Goal: Task Accomplishment & Management: Use online tool/utility

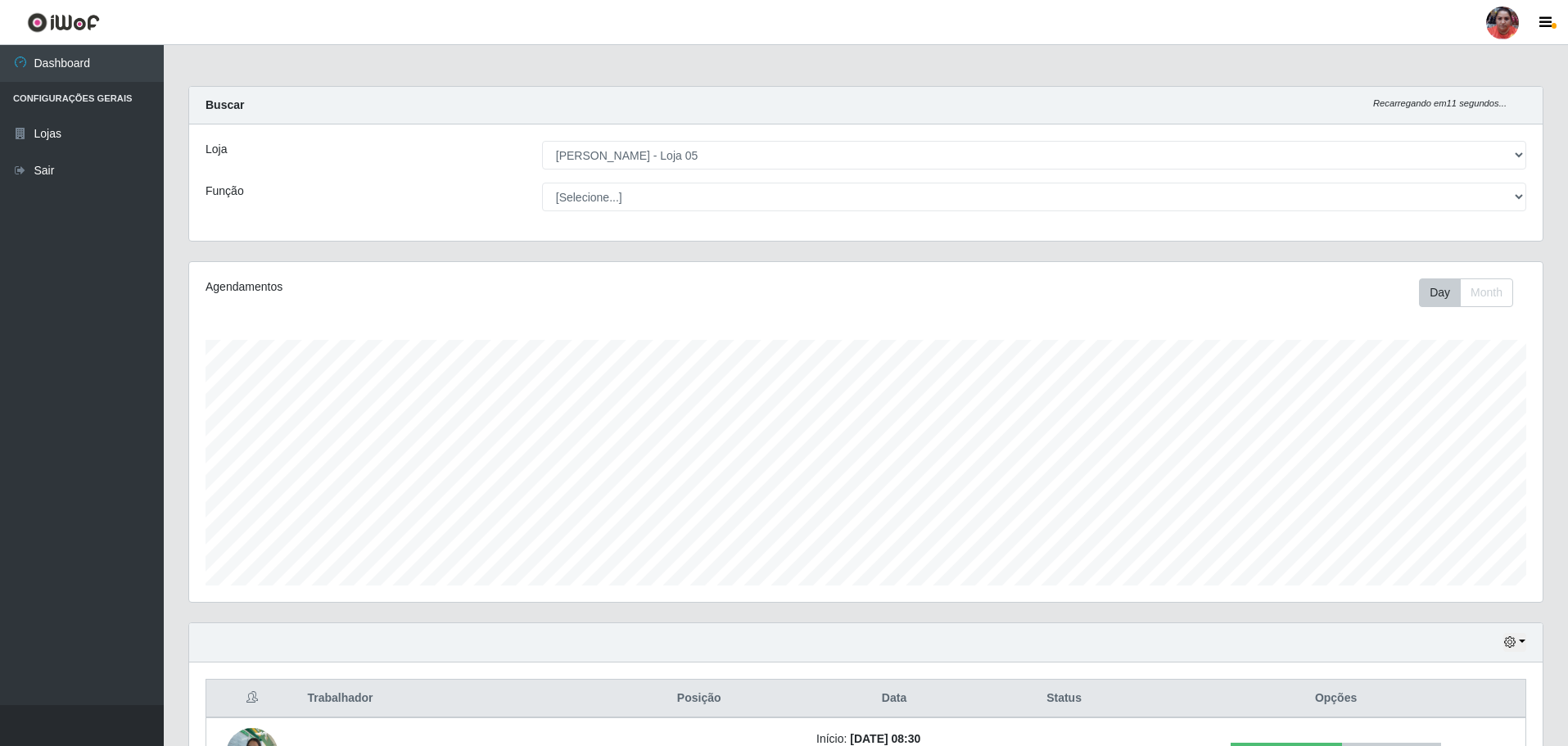
select select "252"
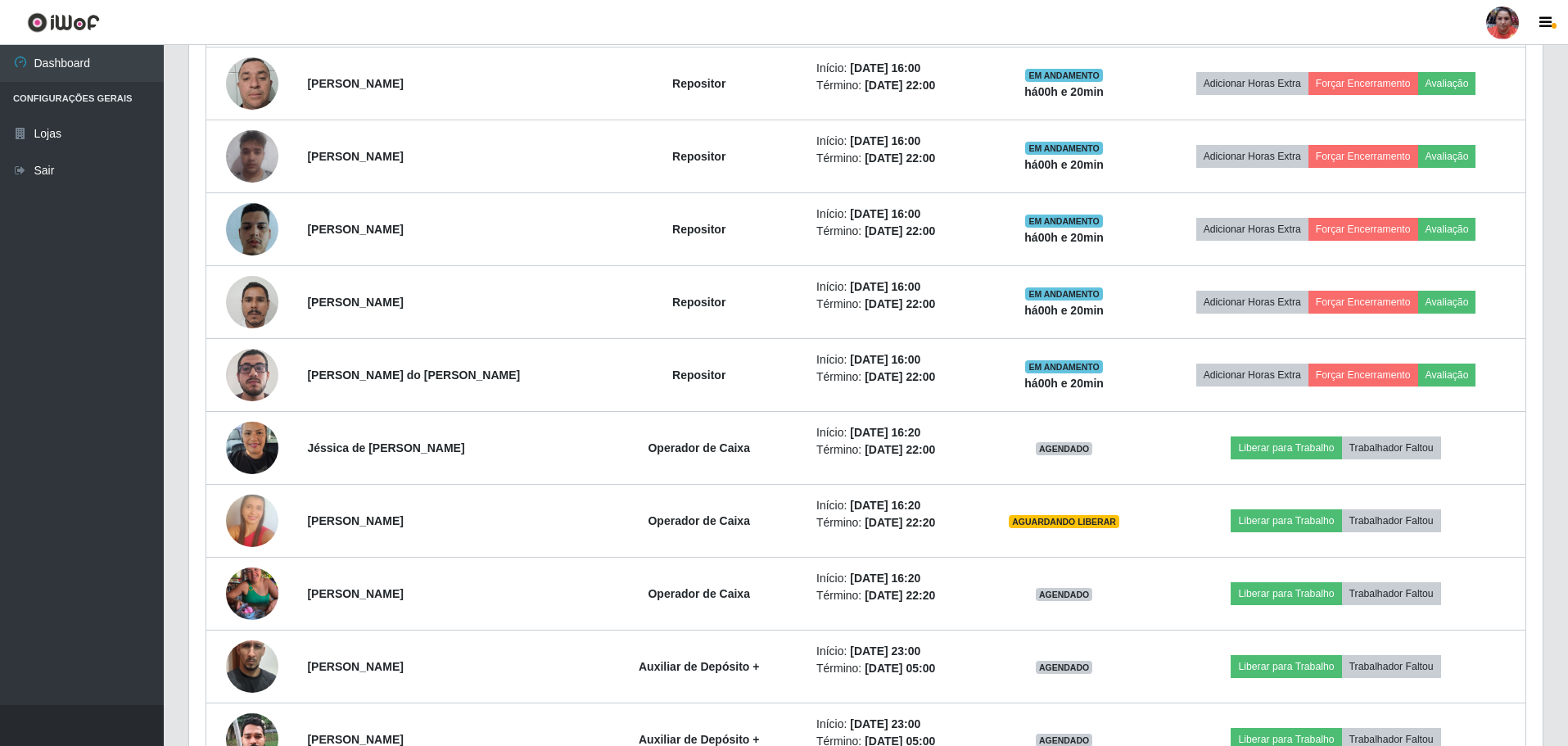
scroll to position [2374, 0]
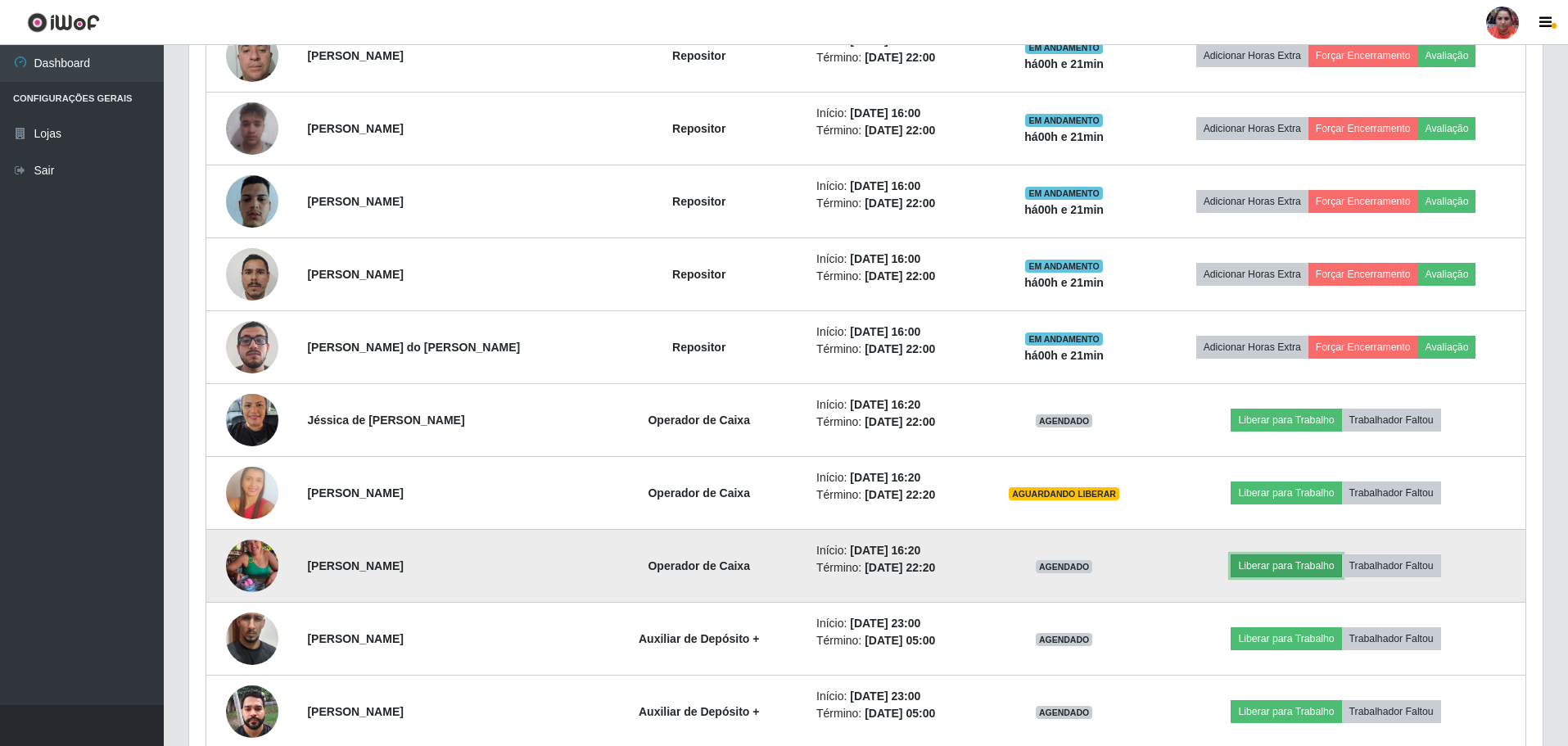
click at [1258, 559] on button "Liberar para Trabalho" at bounding box center [1286, 565] width 111 height 23
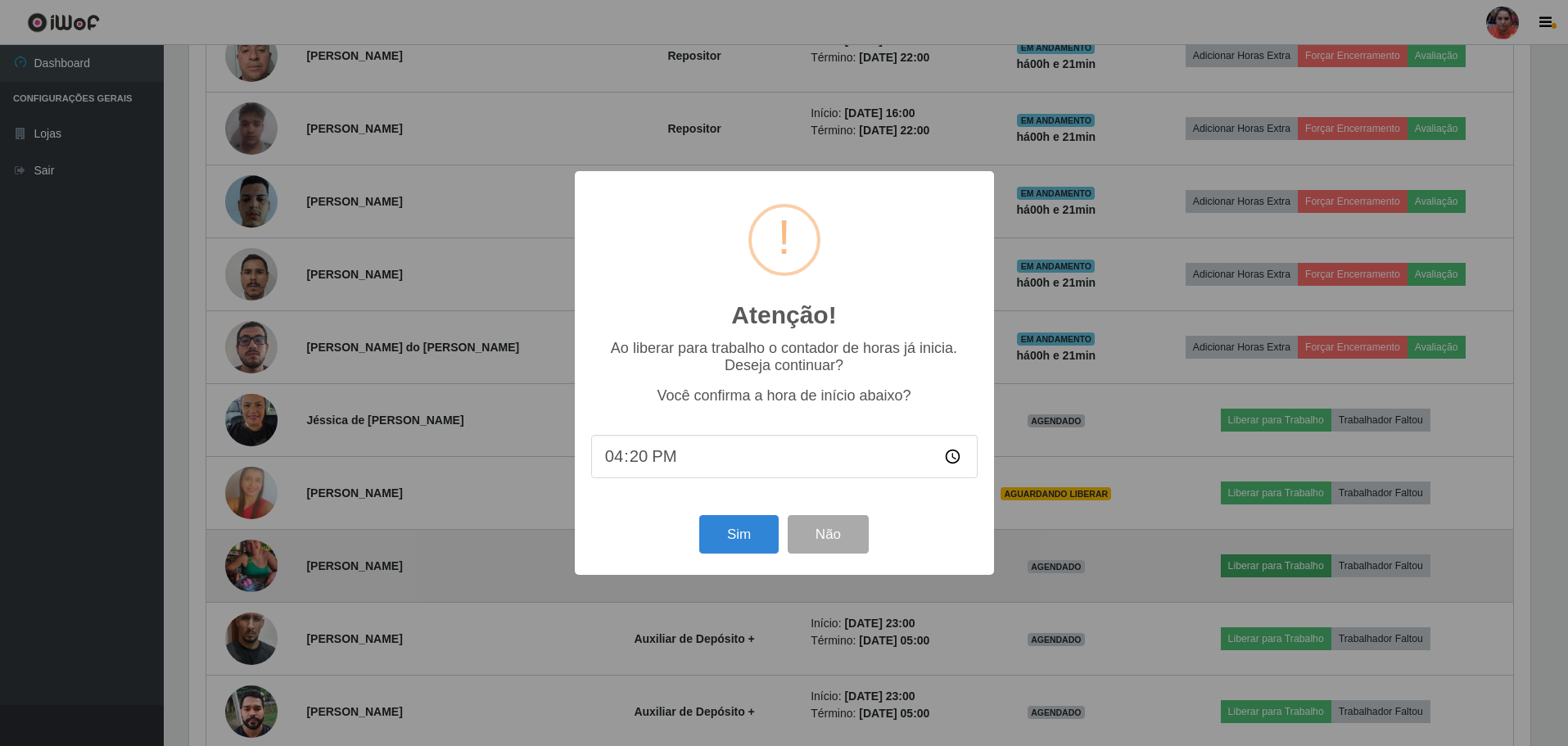
scroll to position [340, 1345]
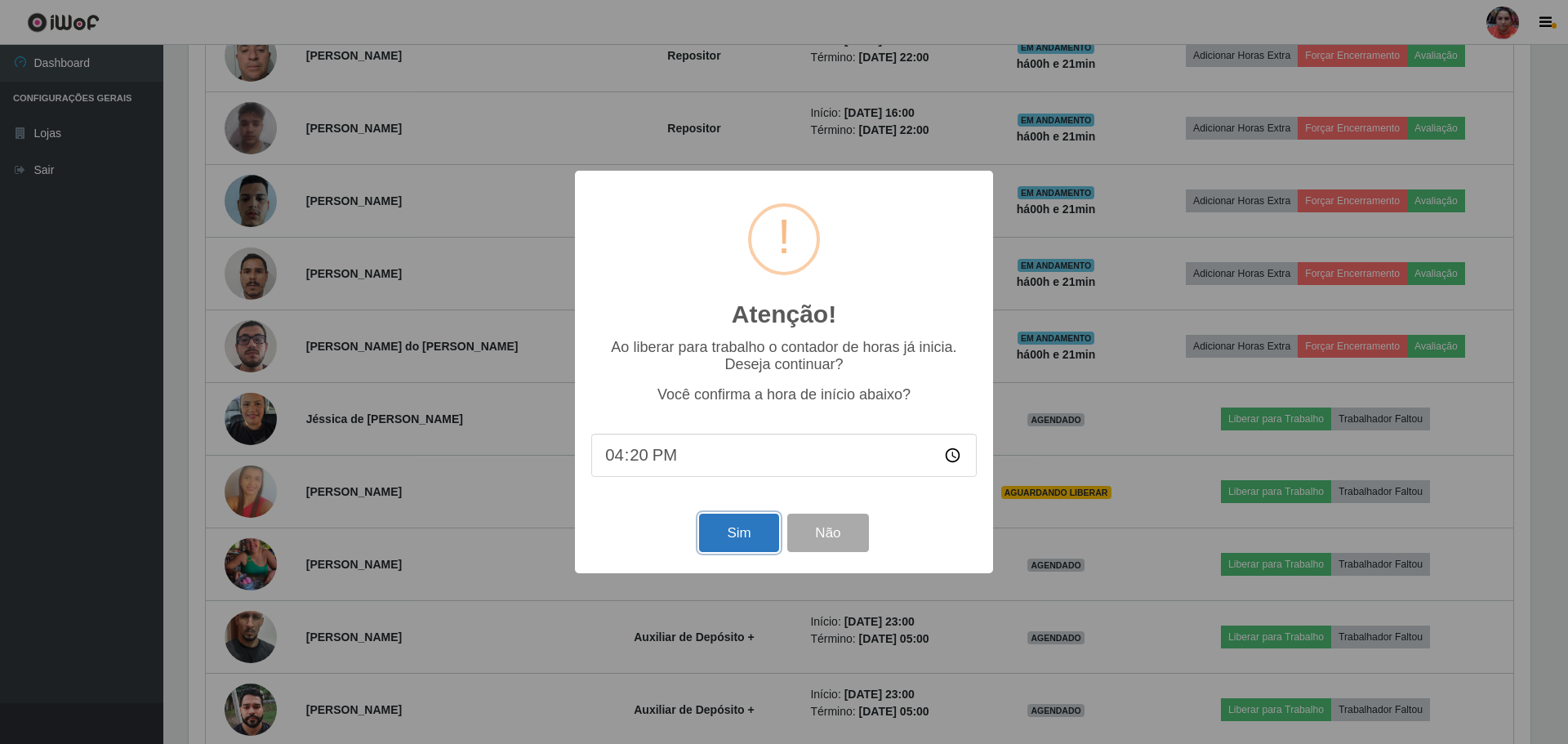
click at [767, 530] on button "Sim" at bounding box center [738, 533] width 79 height 39
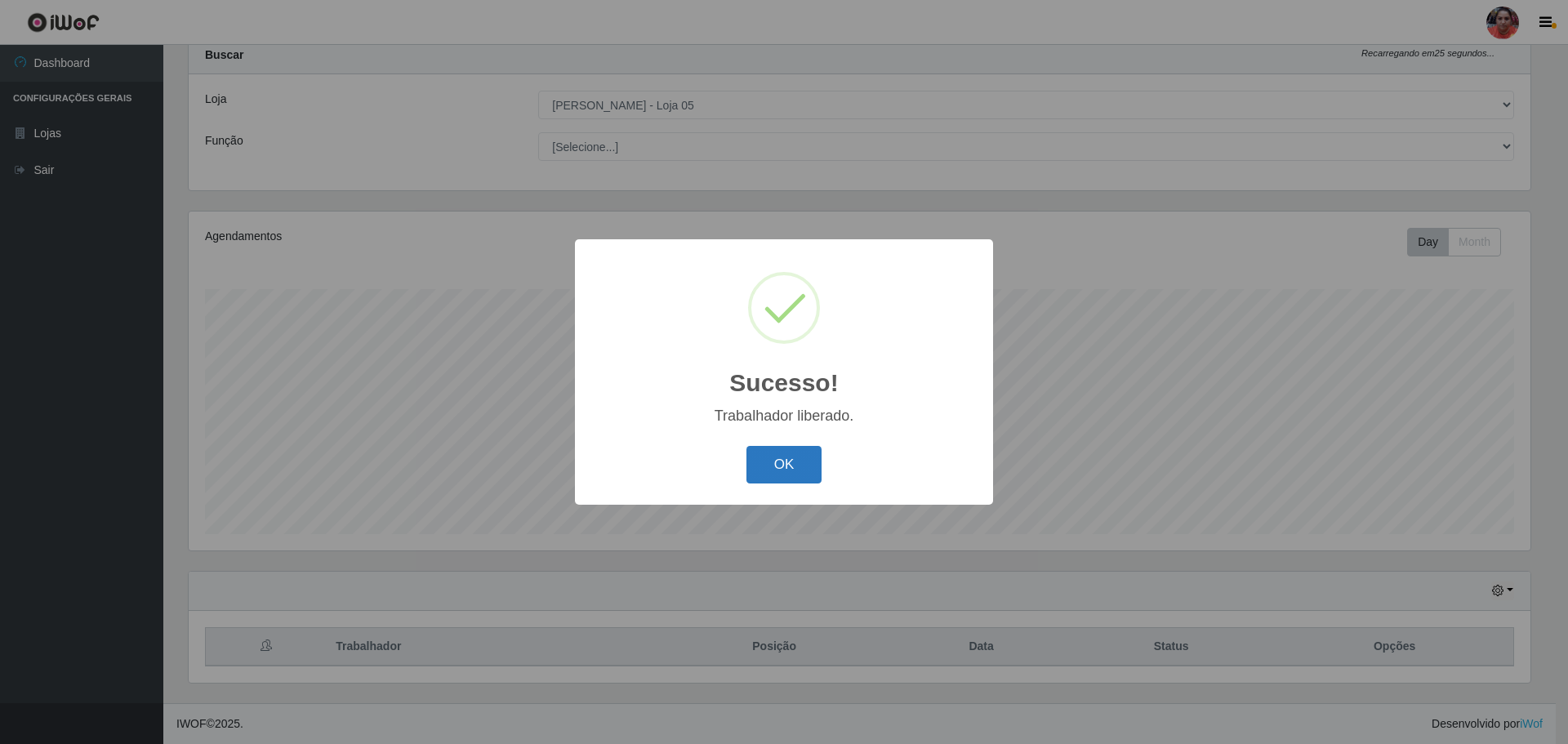
click at [802, 464] on button "OK" at bounding box center [784, 465] width 76 height 39
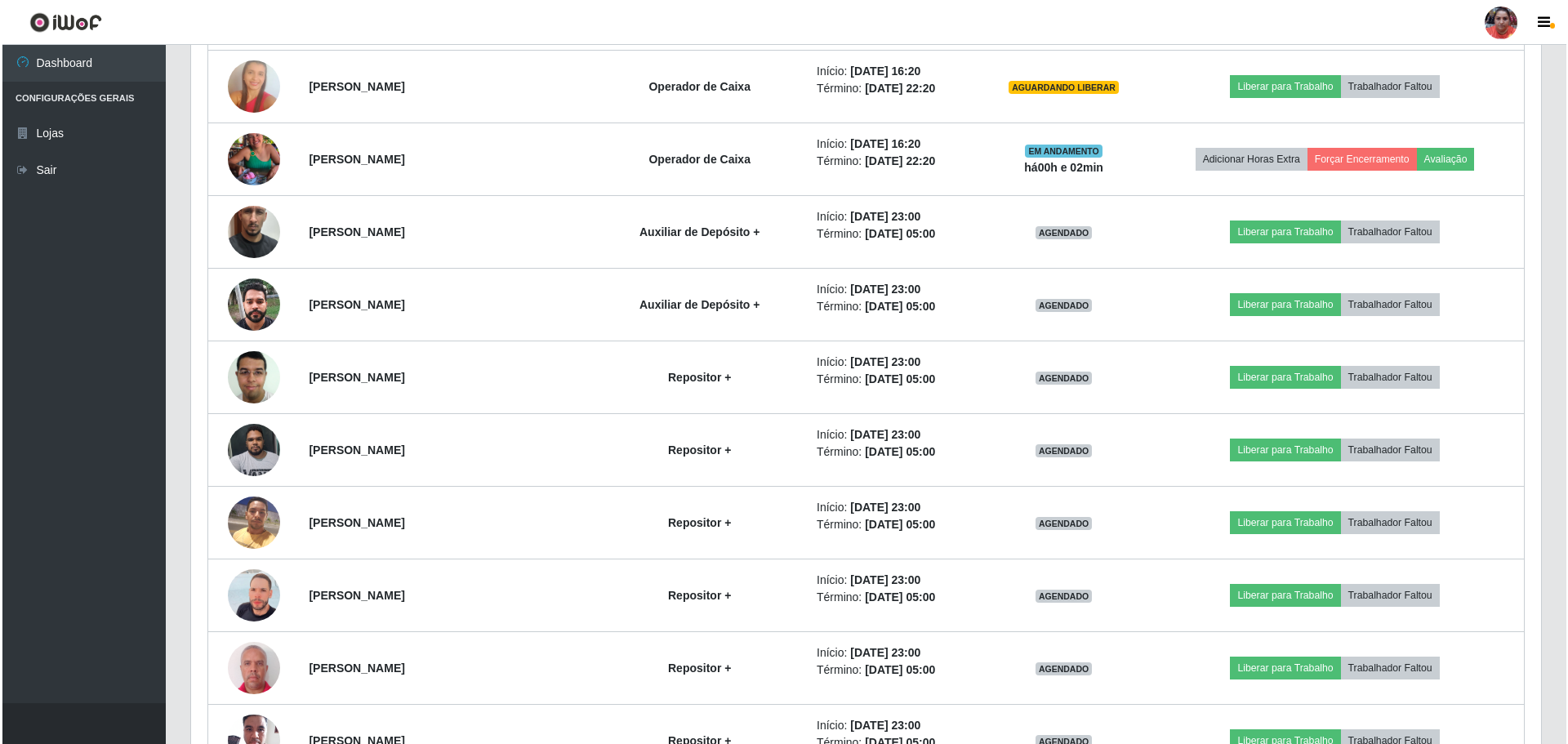
scroll to position [2744, 0]
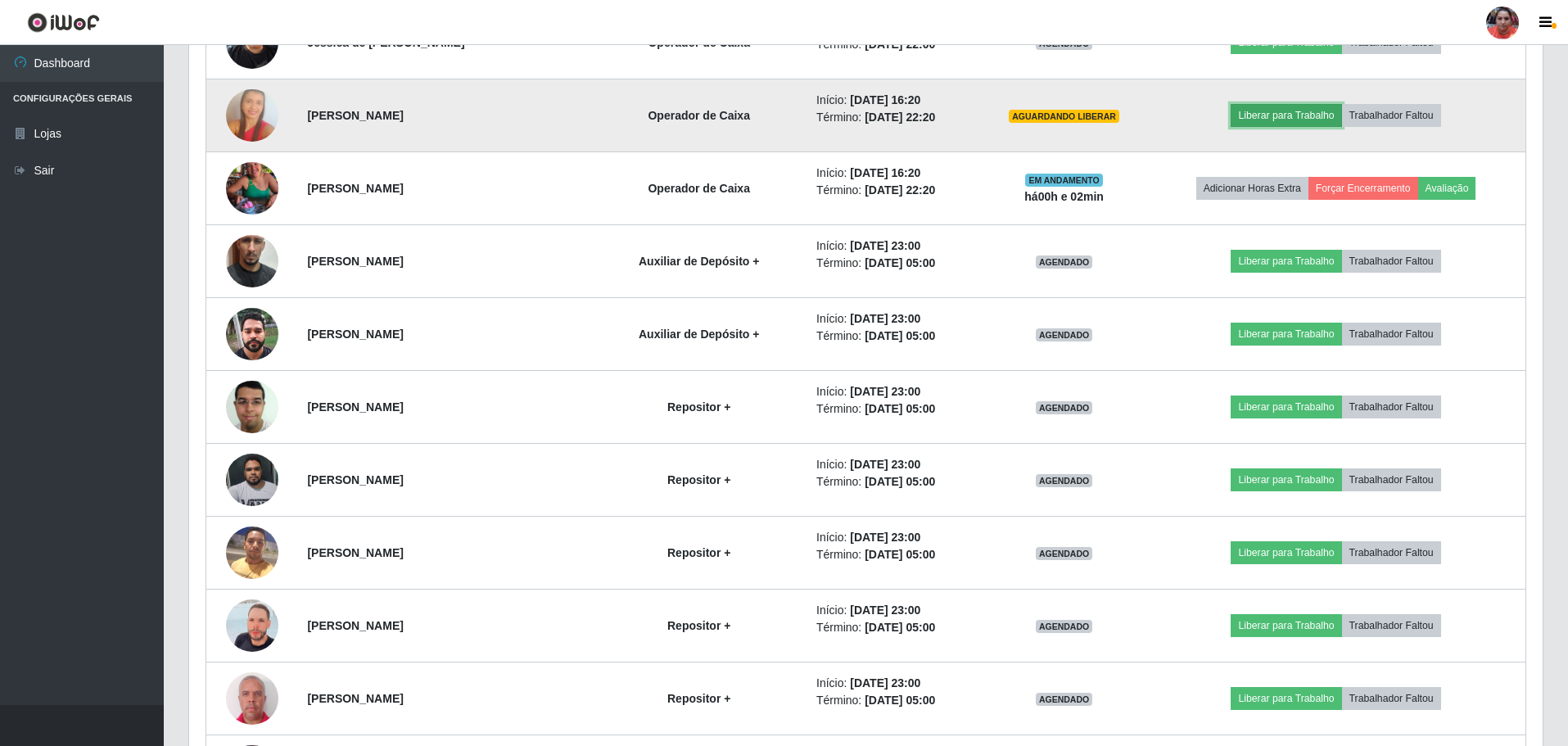
click at [1284, 114] on button "Liberar para Trabalho" at bounding box center [1286, 115] width 111 height 23
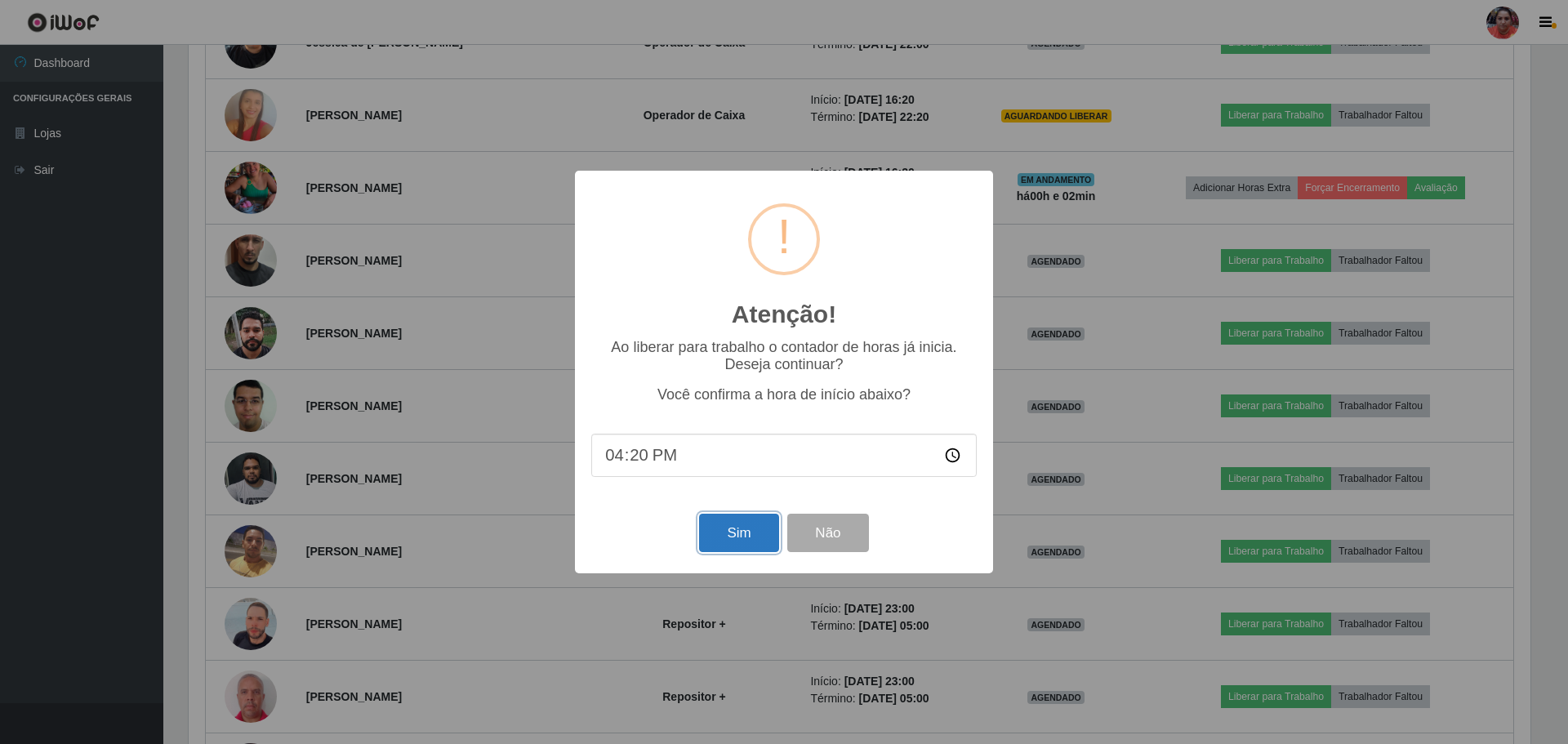
click at [715, 529] on button "Sim" at bounding box center [738, 533] width 79 height 39
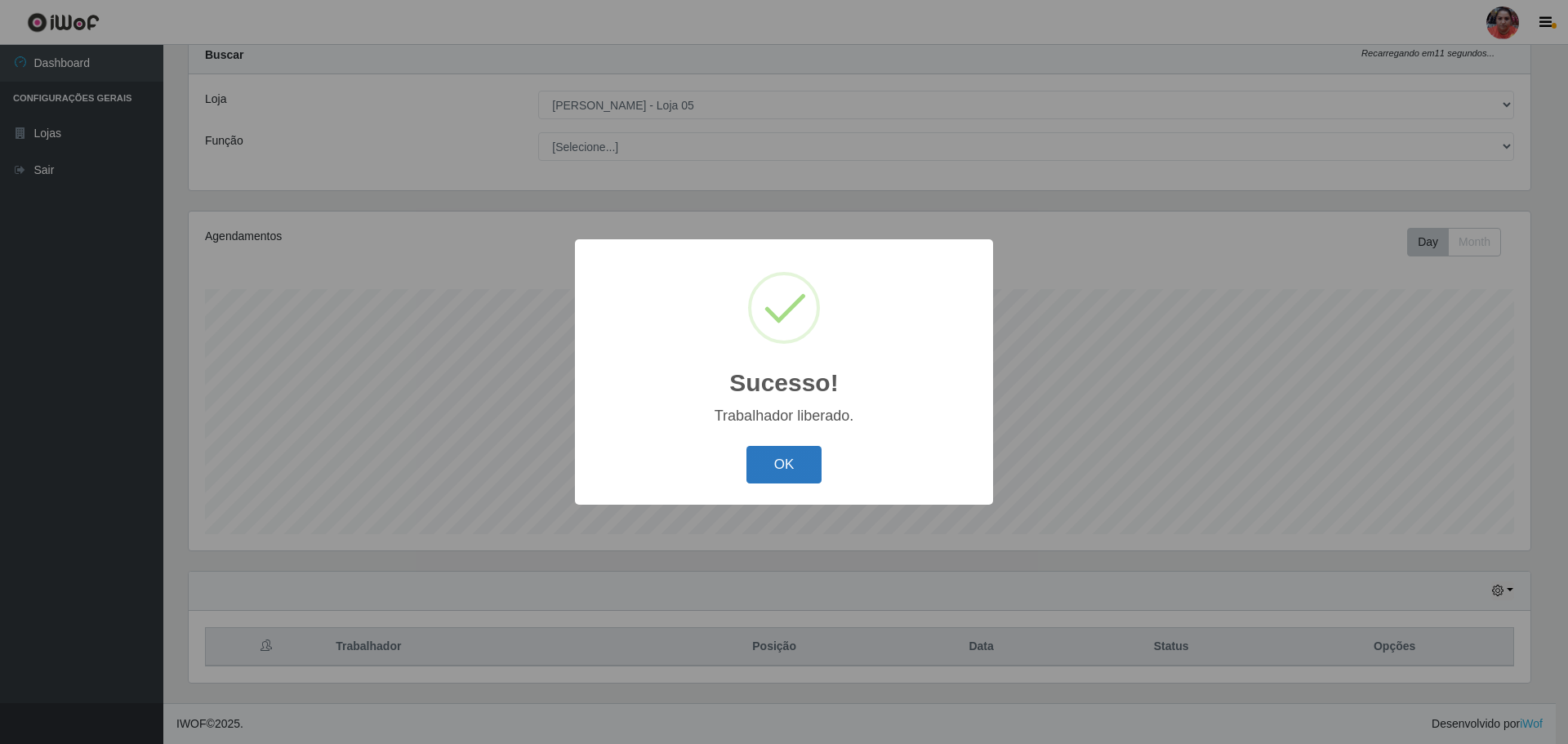
click at [766, 467] on button "OK" at bounding box center [784, 465] width 76 height 39
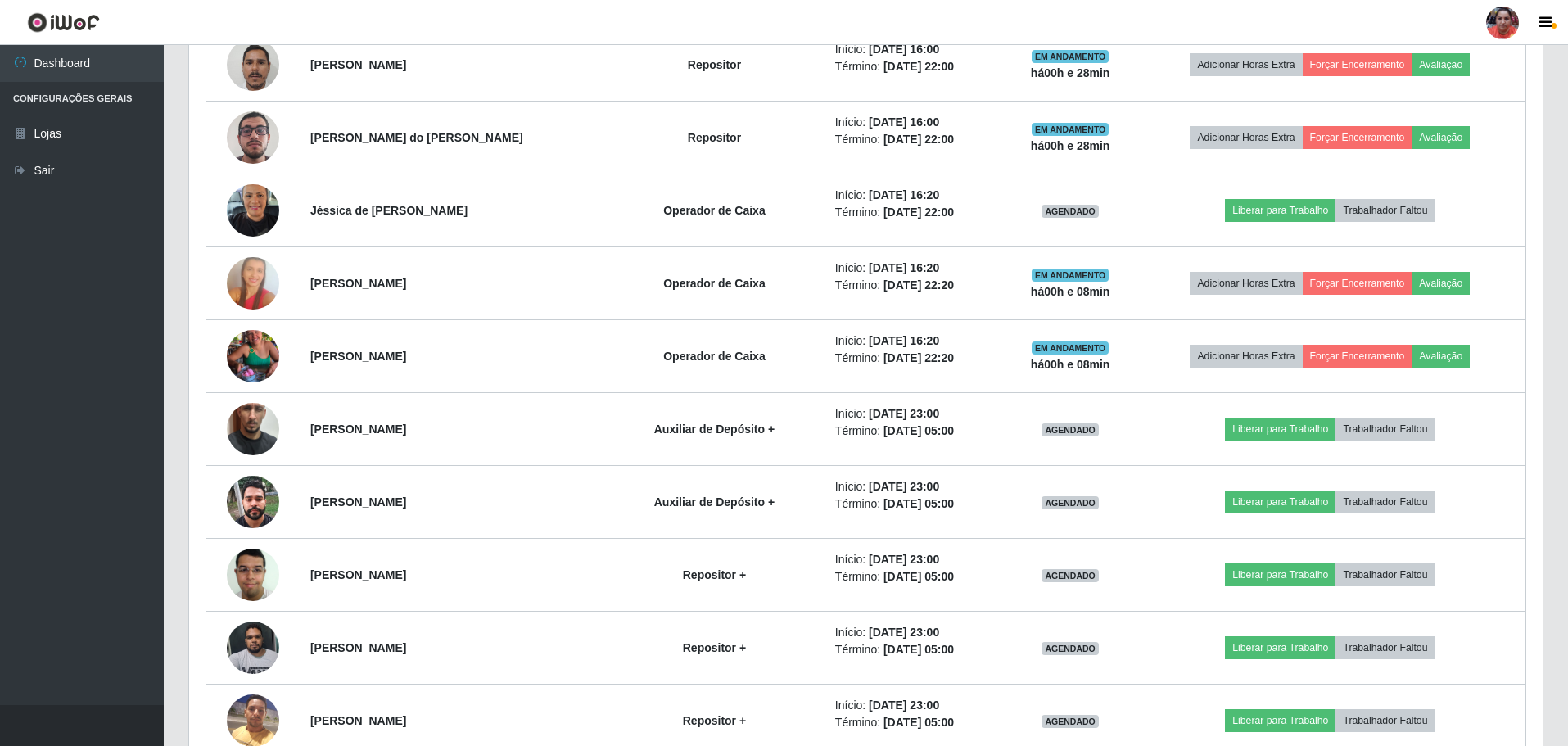
scroll to position [2555, 0]
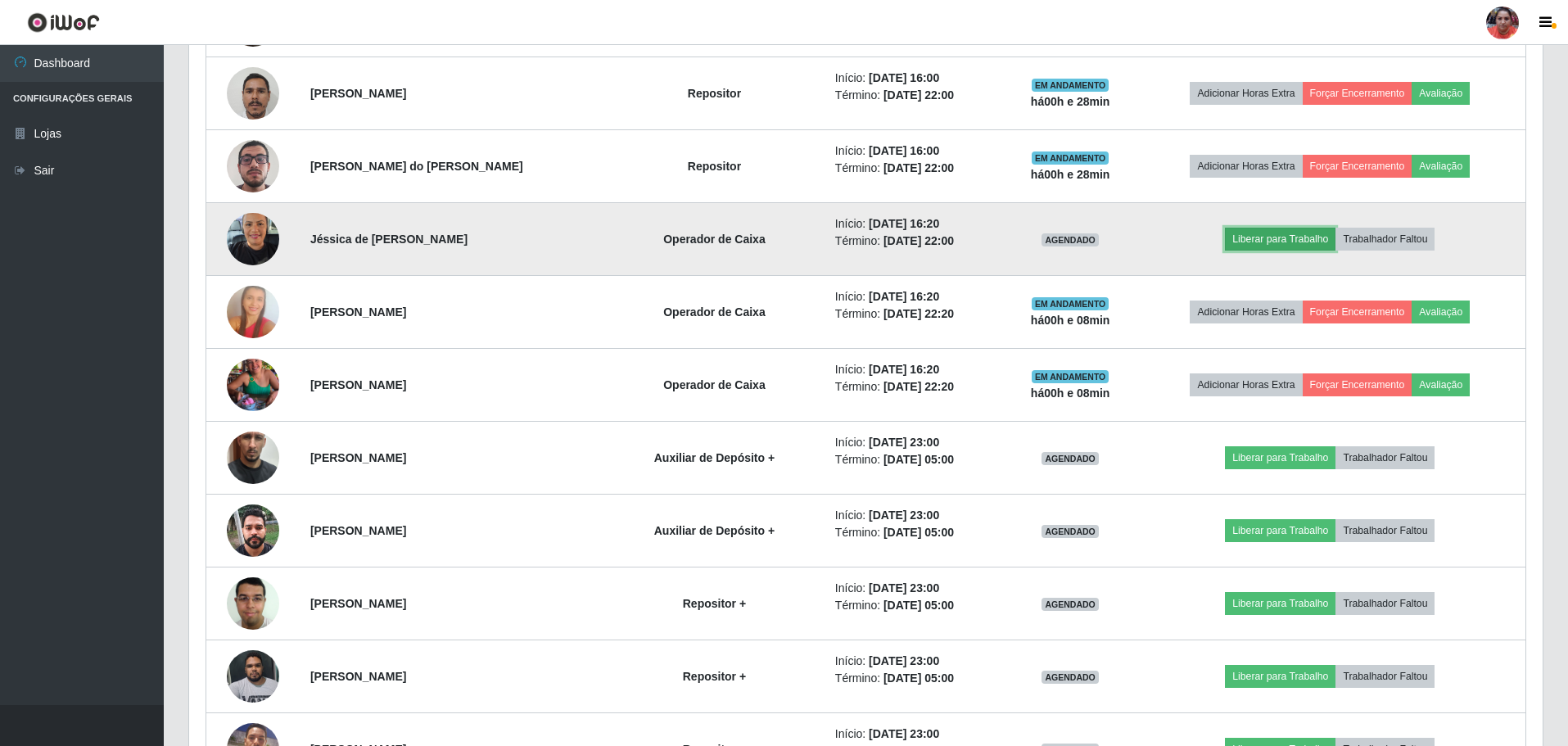
click at [1258, 233] on button "Liberar para Trabalho" at bounding box center [1280, 239] width 111 height 23
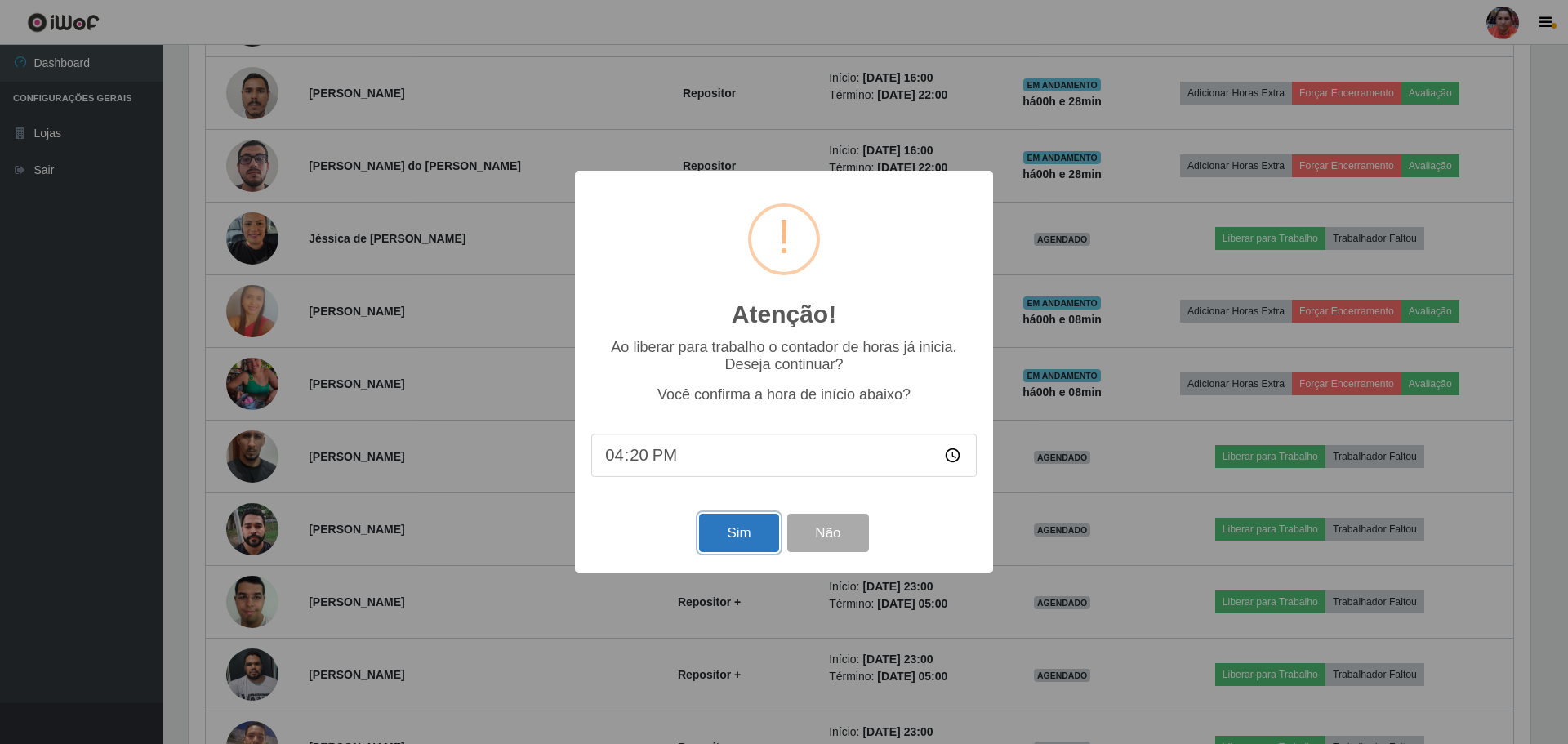
click at [731, 530] on button "Sim" at bounding box center [738, 533] width 79 height 39
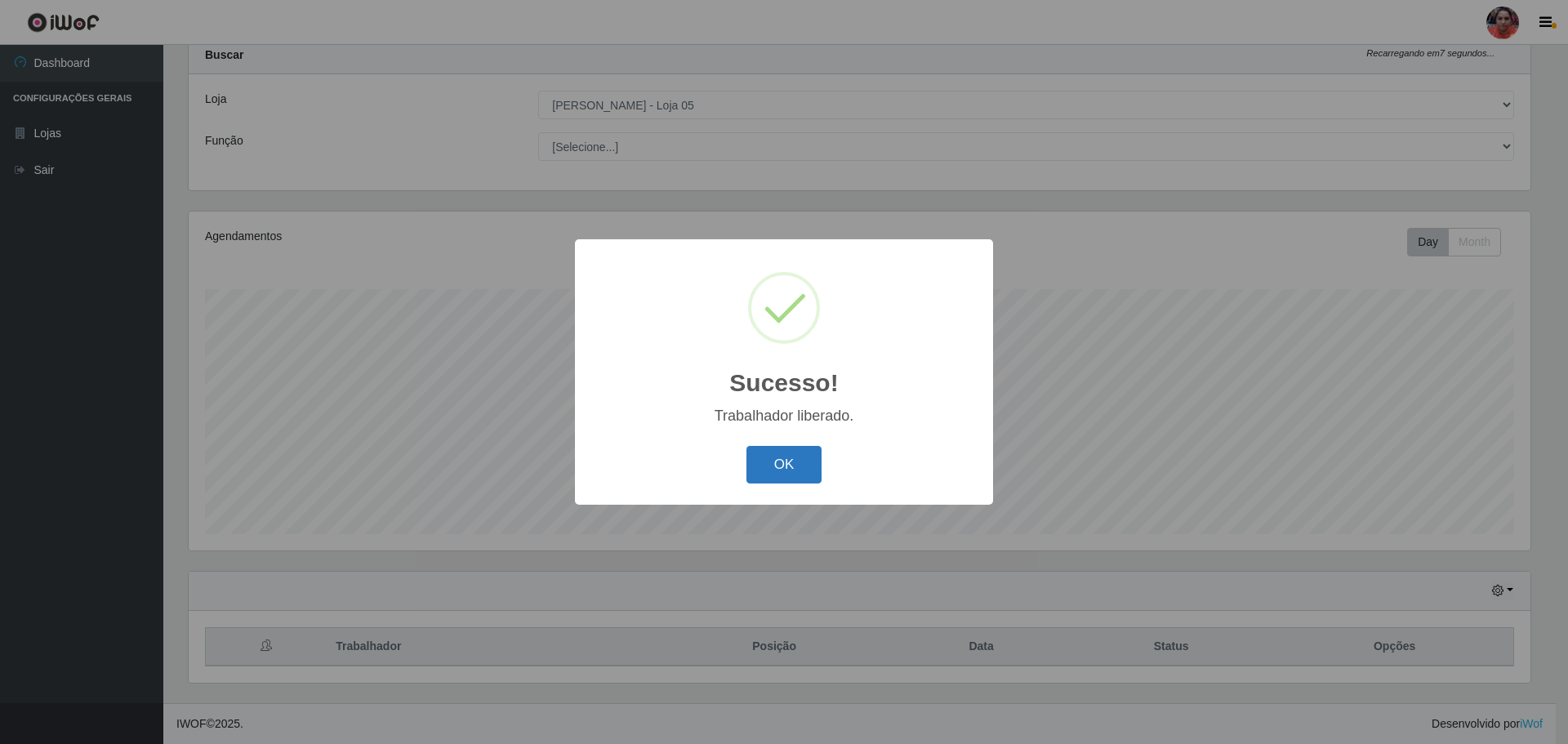
click at [764, 470] on button "OK" at bounding box center [784, 465] width 76 height 39
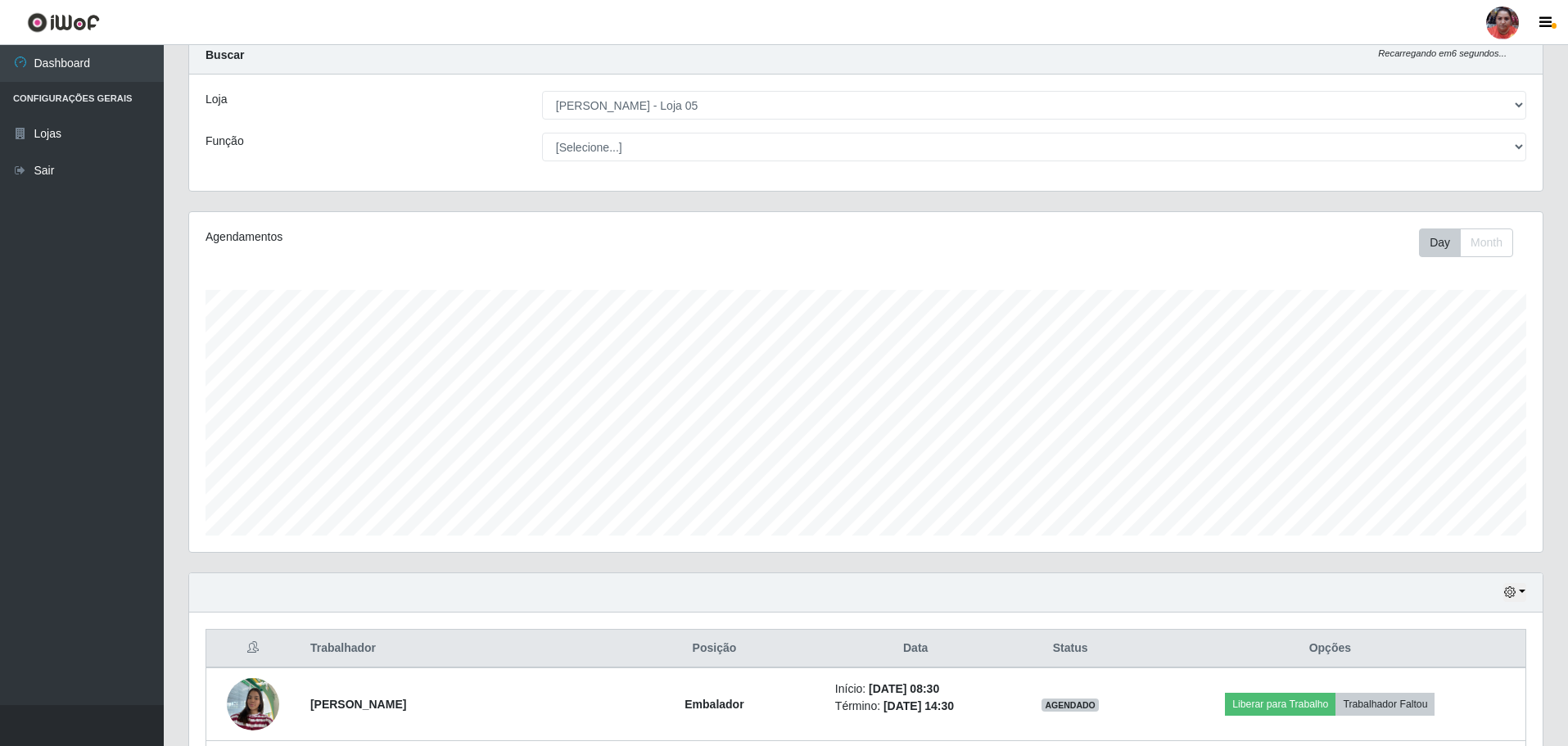
scroll to position [340, 1354]
